Goal: Share content

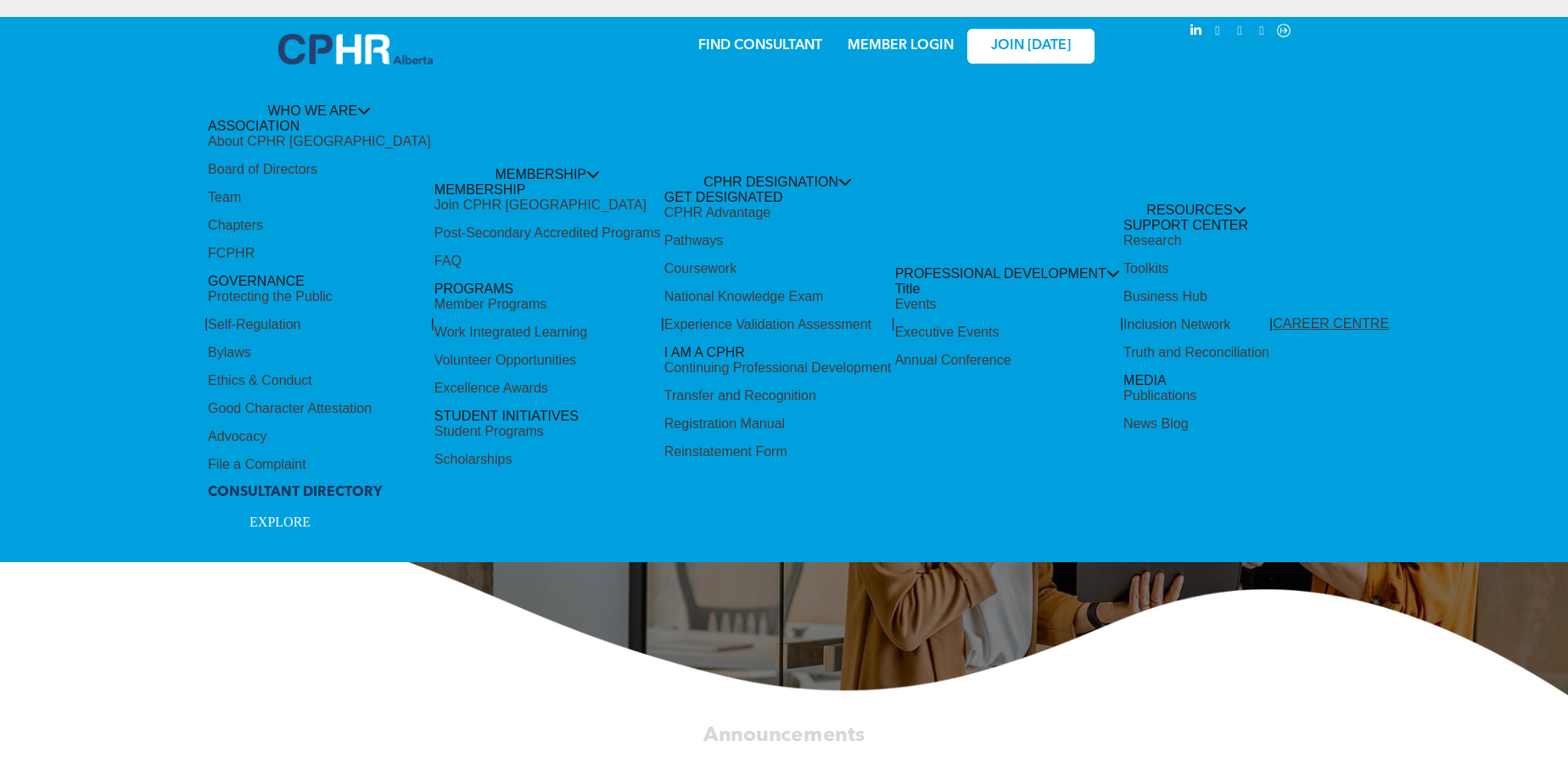
click at [454, 211] on div "Share by:" at bounding box center [729, 387] width 1458 height 758
click at [445, 187] on div "Share by:" at bounding box center [729, 387] width 1458 height 758
click at [567, 177] on div "Share by:" at bounding box center [729, 387] width 1458 height 758
click at [515, 127] on div "Share by:" at bounding box center [729, 387] width 1458 height 758
click at [1022, 46] on div "Share by:" at bounding box center [729, 387] width 1458 height 758
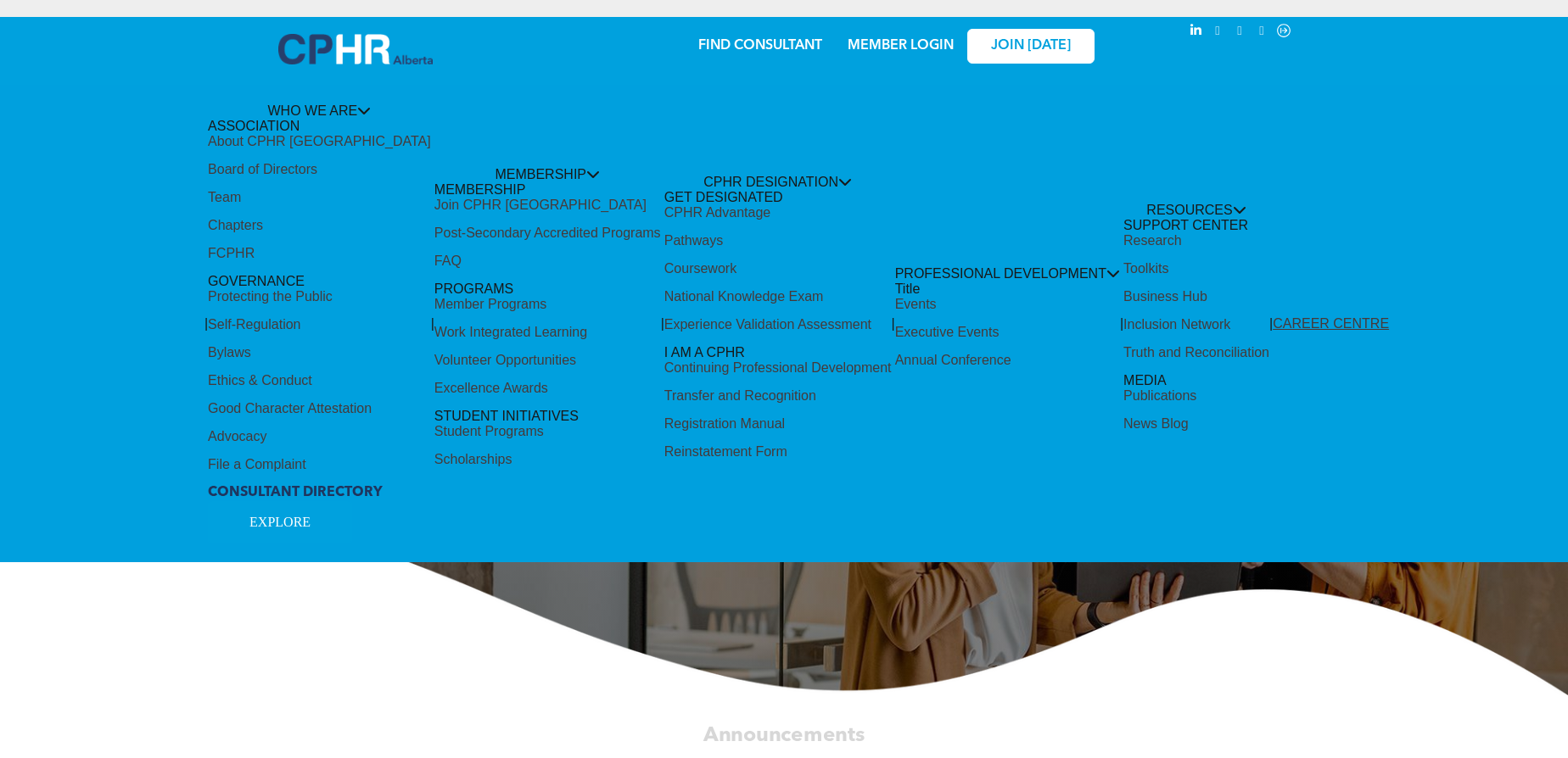
click at [1055, 40] on div "Share by:" at bounding box center [729, 35] width 1424 height 19
click at [1049, 42] on div "Share by:" at bounding box center [729, 35] width 1424 height 19
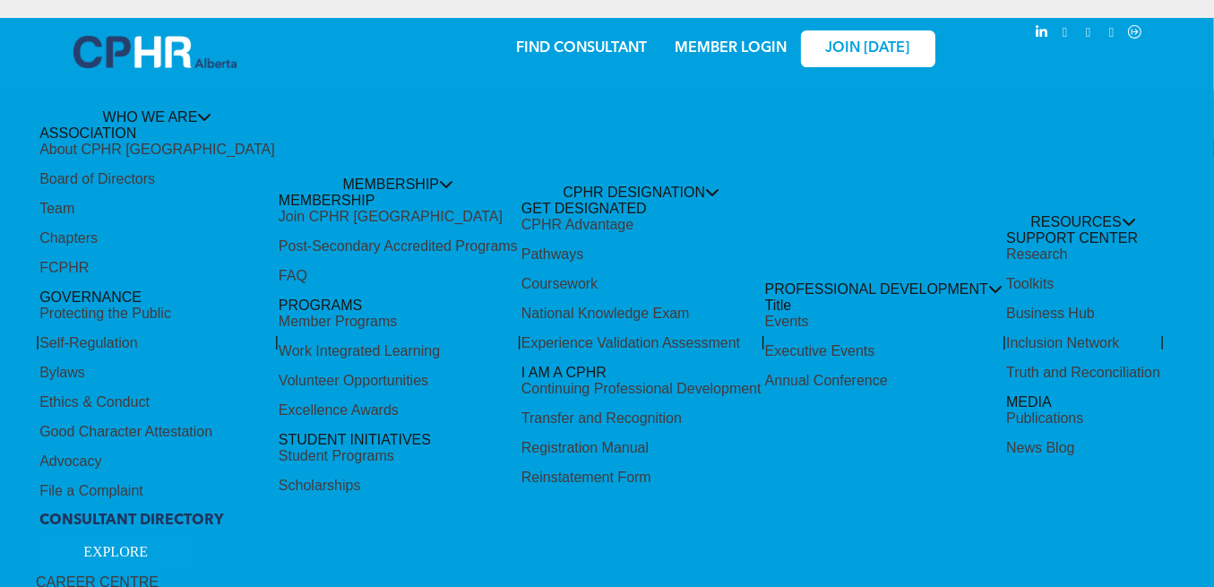
click at [404, 310] on div "Share by:" at bounding box center [564, 302] width 1129 height 587
click at [286, 219] on div "Share by:" at bounding box center [564, 302] width 1129 height 587
drag, startPoint x: 409, startPoint y: 177, endPoint x: 401, endPoint y: 182, distance: 10.0
click at [409, 177] on div "Share by:" at bounding box center [564, 302] width 1129 height 587
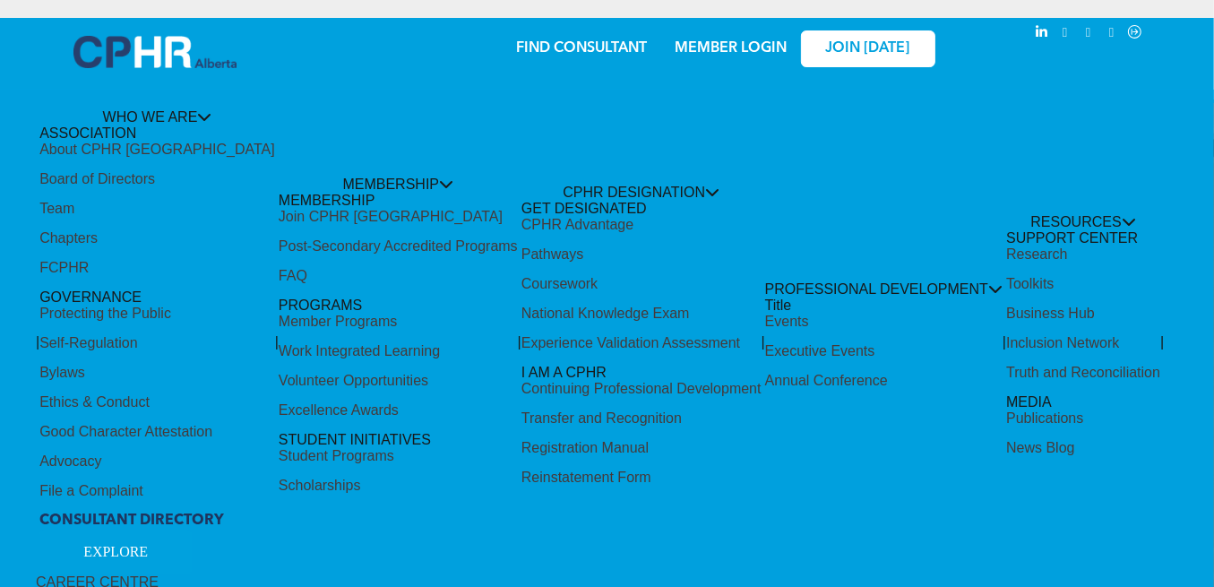
click at [401, 182] on div "Share by:" at bounding box center [564, 302] width 1129 height 587
click at [289, 91] on div "Share by:" at bounding box center [564, 302] width 1129 height 587
drag, startPoint x: 369, startPoint y: 179, endPoint x: 380, endPoint y: 174, distance: 12.0
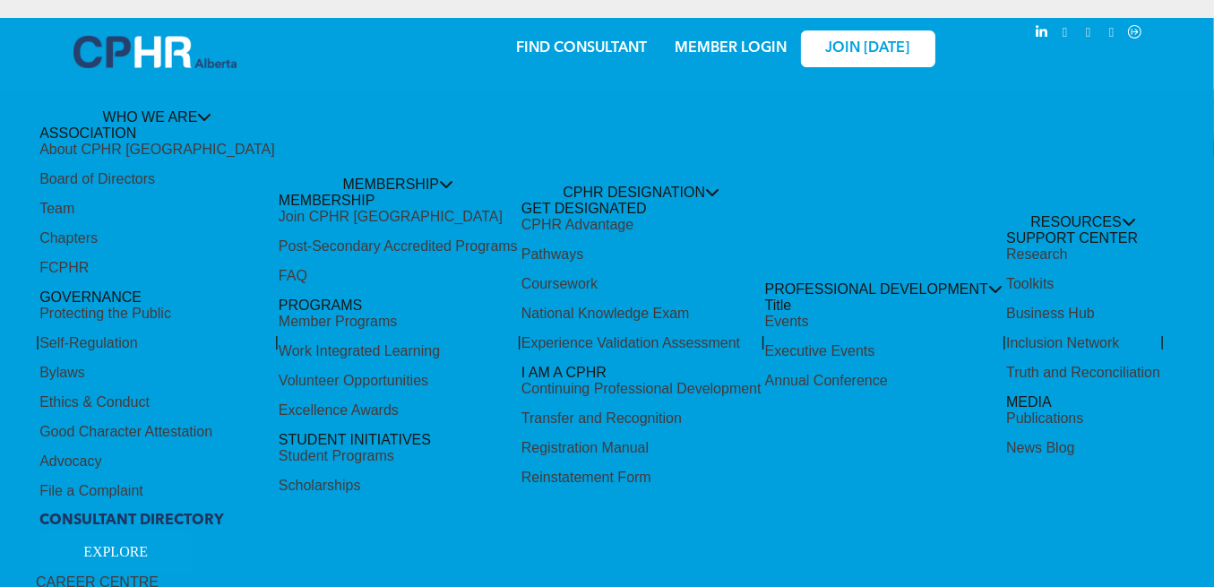
click at [380, 174] on div "Share by:" at bounding box center [564, 302] width 1129 height 587
click at [849, 50] on div "Share by:" at bounding box center [564, 302] width 1129 height 587
click at [849, 49] on div "Share by:" at bounding box center [564, 302] width 1129 height 587
click at [843, 79] on div "Share by:" at bounding box center [564, 302] width 1129 height 587
click at [376, 108] on div "Share by:" at bounding box center [564, 302] width 1129 height 587
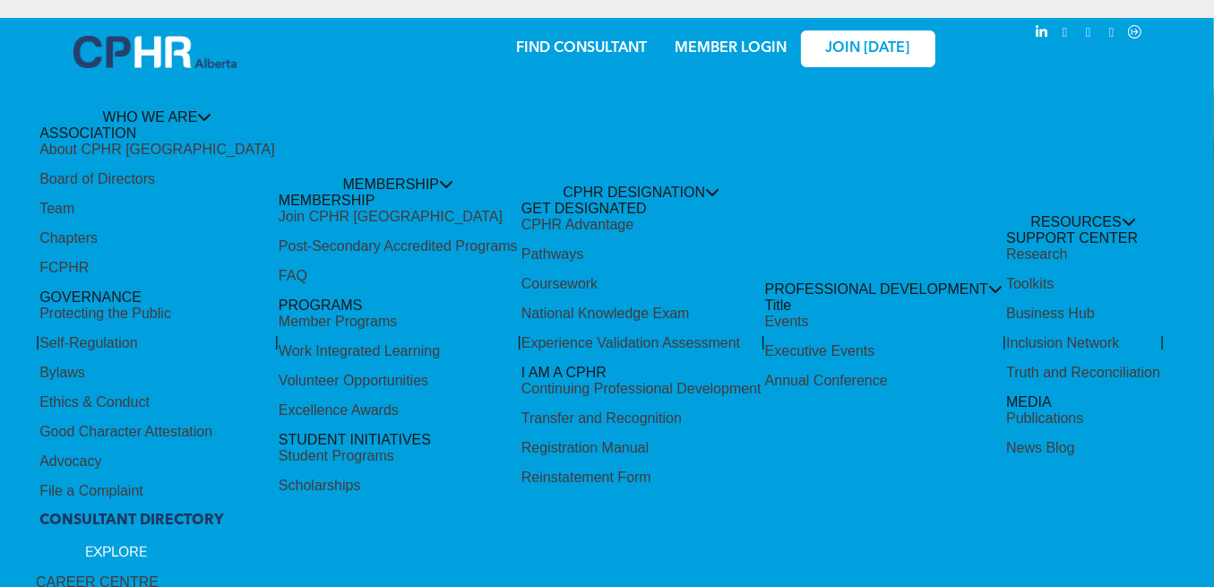
click at [840, 51] on div "Share by:" at bounding box center [564, 302] width 1129 height 587
click at [840, 52] on div "Share by:" at bounding box center [564, 302] width 1129 height 587
click at [325, 182] on div "Share by:" at bounding box center [564, 302] width 1129 height 587
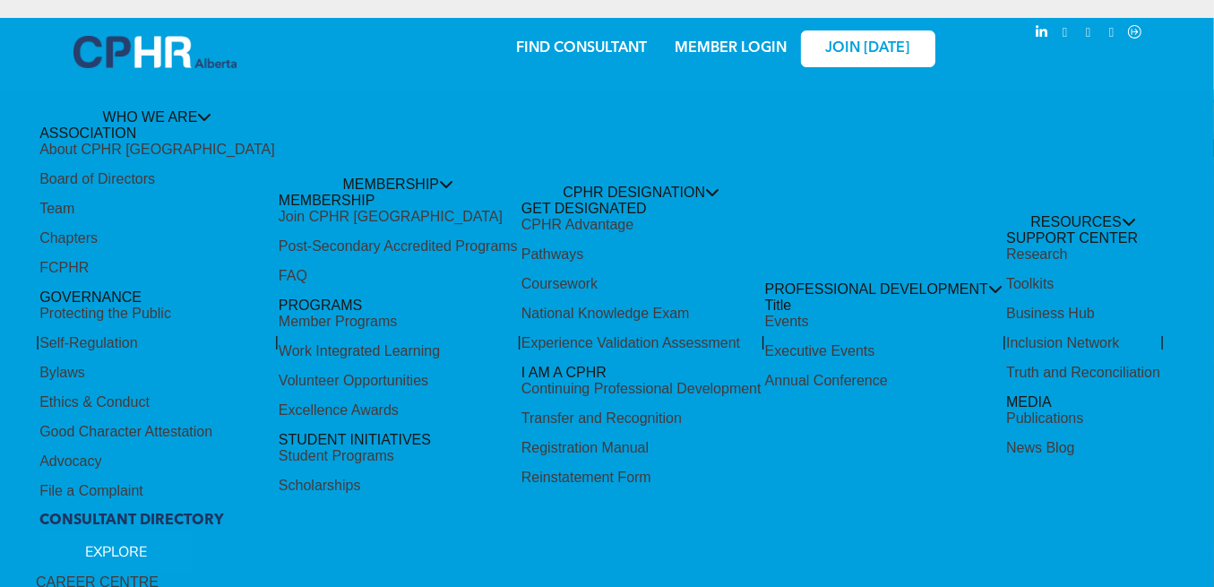
click at [294, 235] on div "Share by:" at bounding box center [564, 302] width 1129 height 587
click at [292, 252] on div "Share by:" at bounding box center [564, 302] width 1129 height 587
click at [313, 86] on div "Share by:" at bounding box center [564, 302] width 1129 height 587
drag, startPoint x: 579, startPoint y: 56, endPoint x: 599, endPoint y: 51, distance: 21.1
click at [583, 54] on div "Share by:" at bounding box center [564, 302] width 1129 height 587
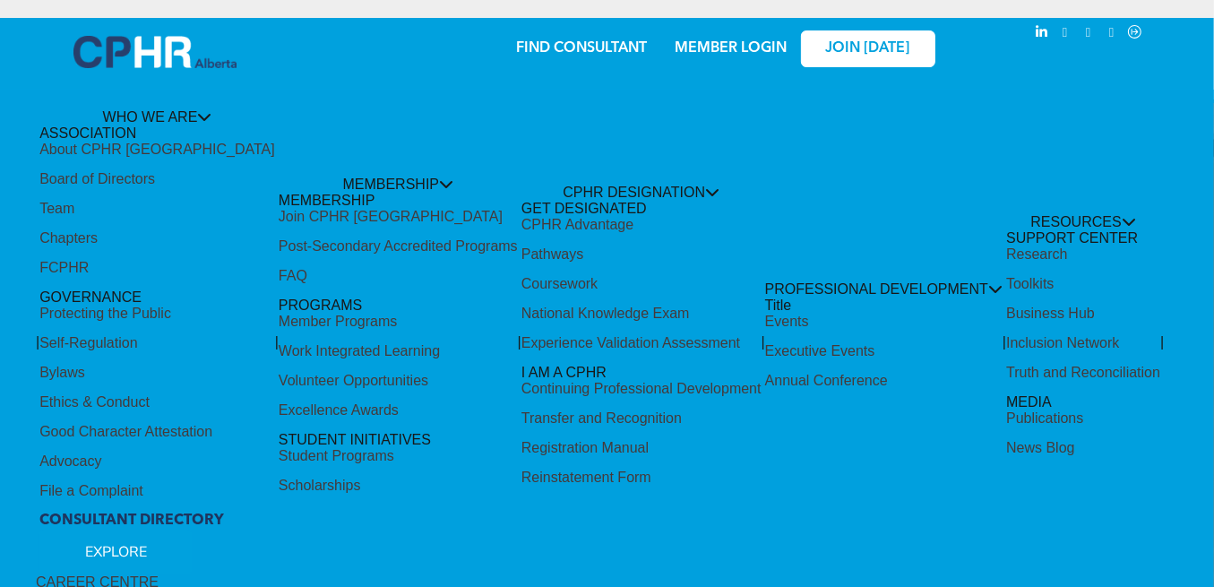
click at [686, 51] on div "Share by:" at bounding box center [564, 302] width 1129 height 587
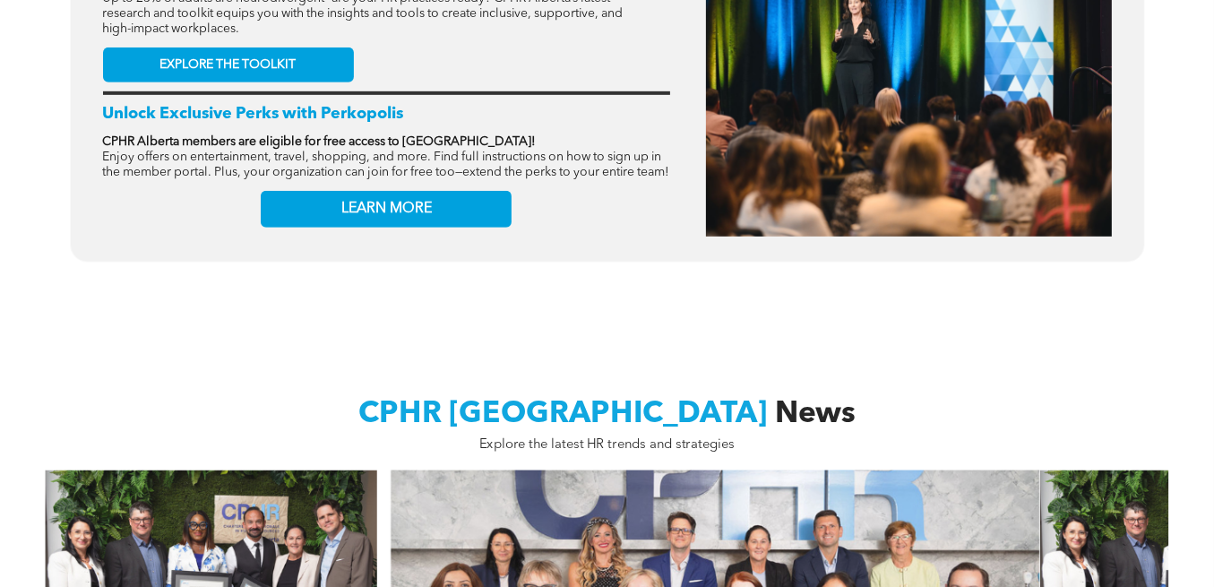
scroll to position [776, 0]
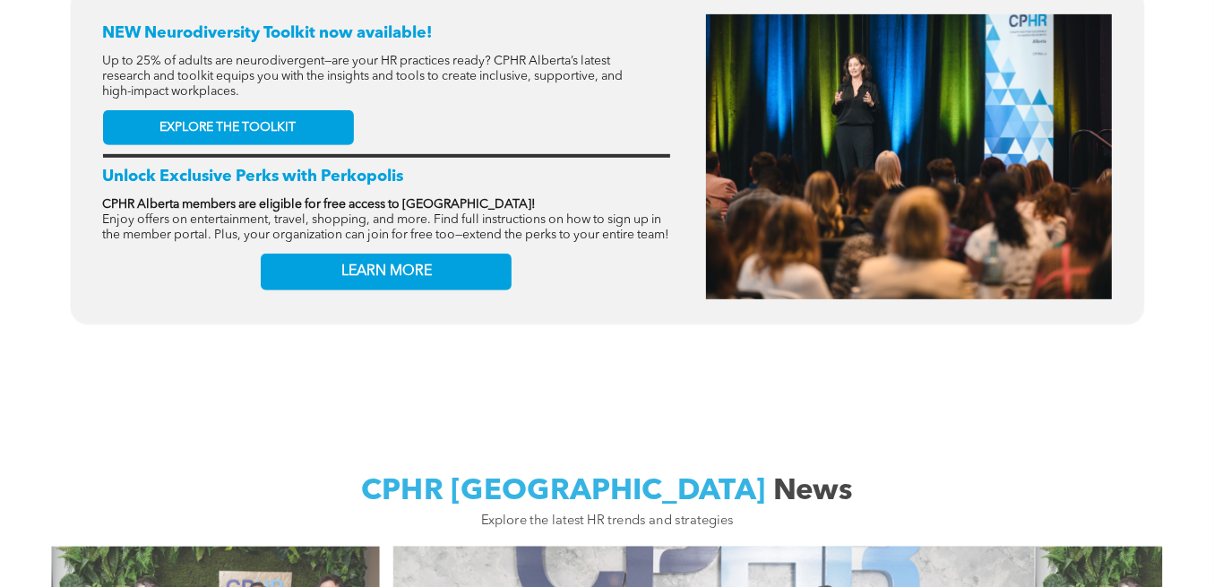
click at [102, 200] on div "Share by:" at bounding box center [564, 302] width 1129 height 587
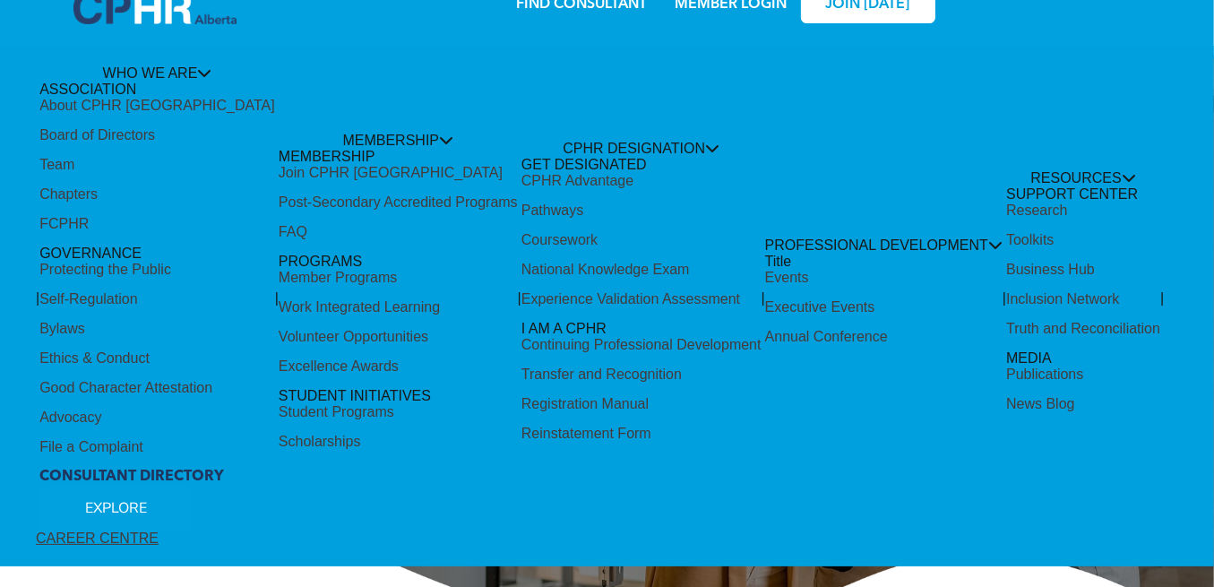
scroll to position [0, 0]
